Goal: Check status: Check status

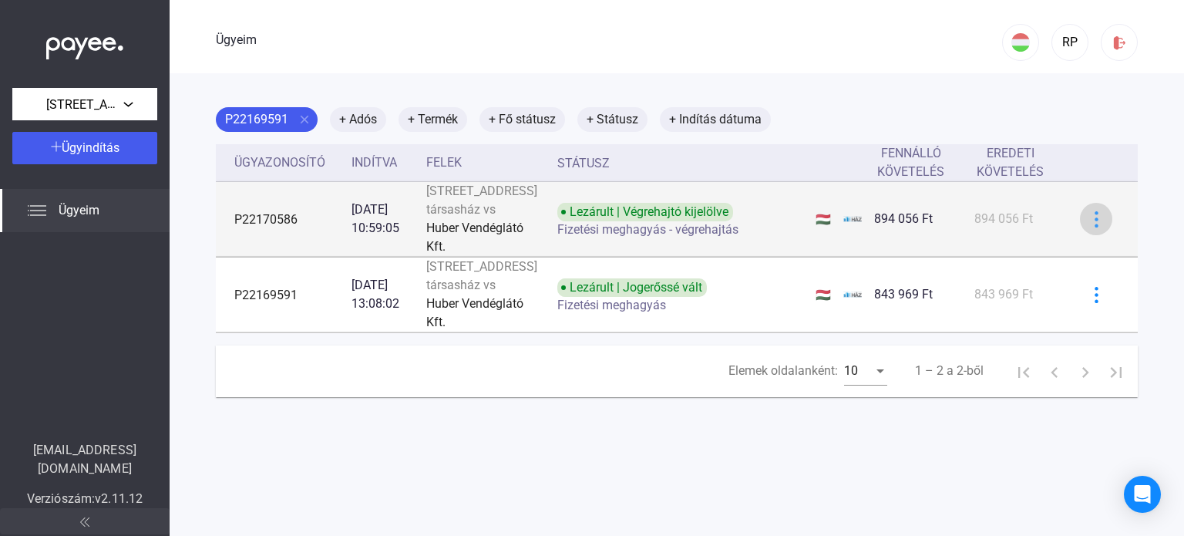
click at [1089, 226] on img at bounding box center [1097, 219] width 16 height 16
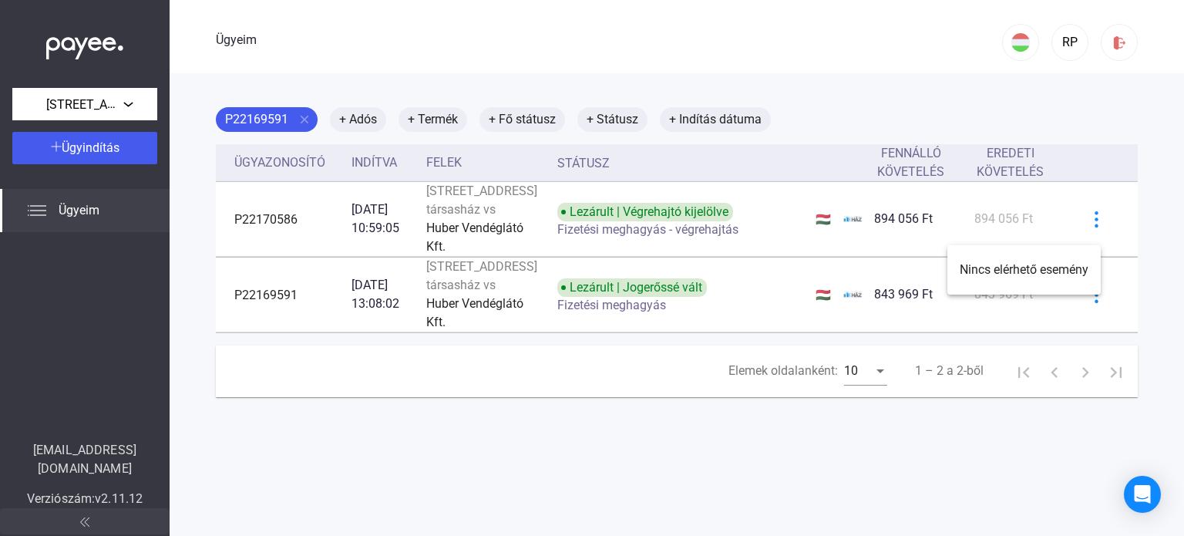
click at [659, 239] on div at bounding box center [592, 268] width 1184 height 536
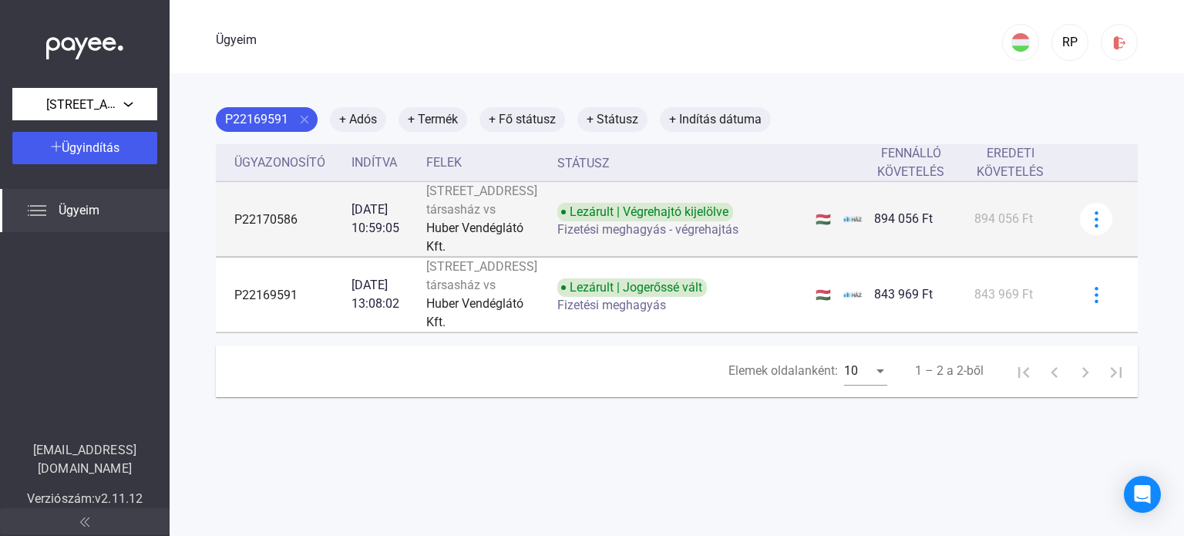
click at [659, 237] on font "Fizetési meghagyás - végrehajtás" at bounding box center [647, 229] width 181 height 15
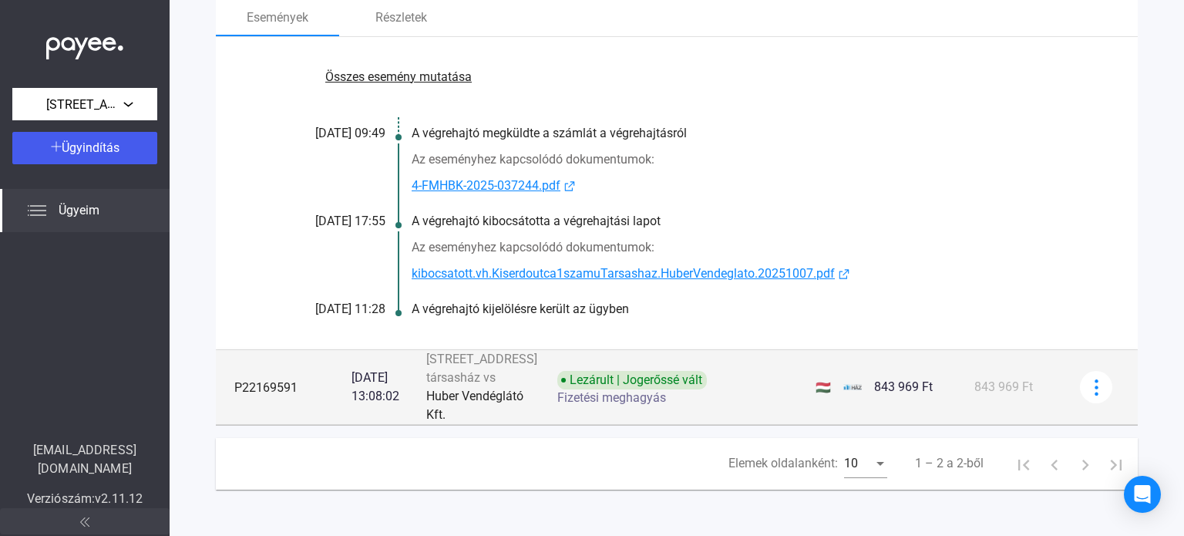
scroll to position [301, 0]
click at [1089, 381] on img at bounding box center [1097, 387] width 16 height 16
click at [1076, 381] on div at bounding box center [592, 268] width 1184 height 536
